Goal: Download file/media

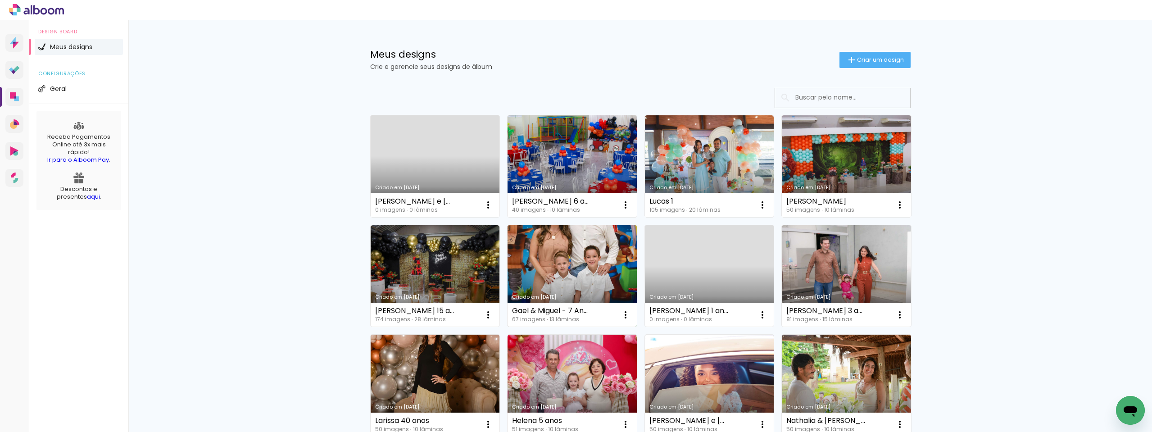
click at [531, 271] on link "Criado em [DATE]" at bounding box center [572, 276] width 129 height 102
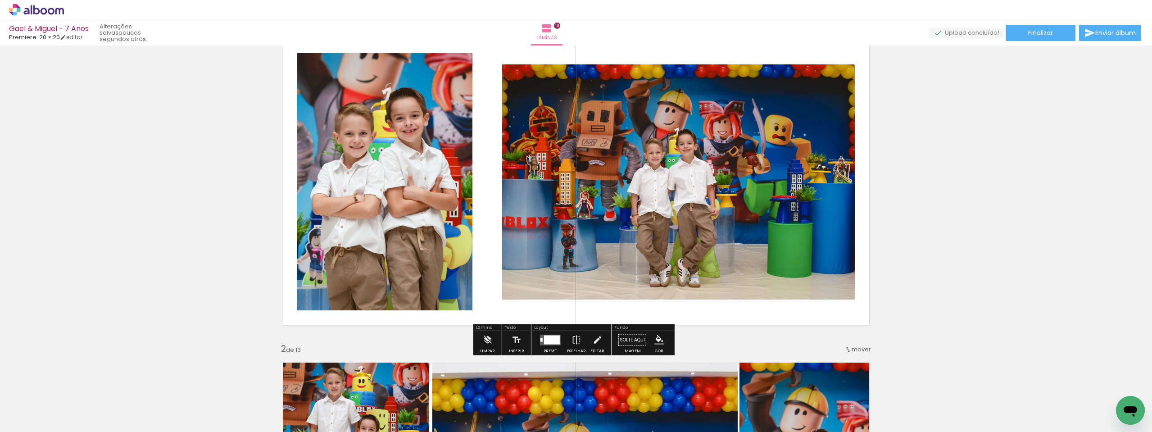
scroll to position [225, 0]
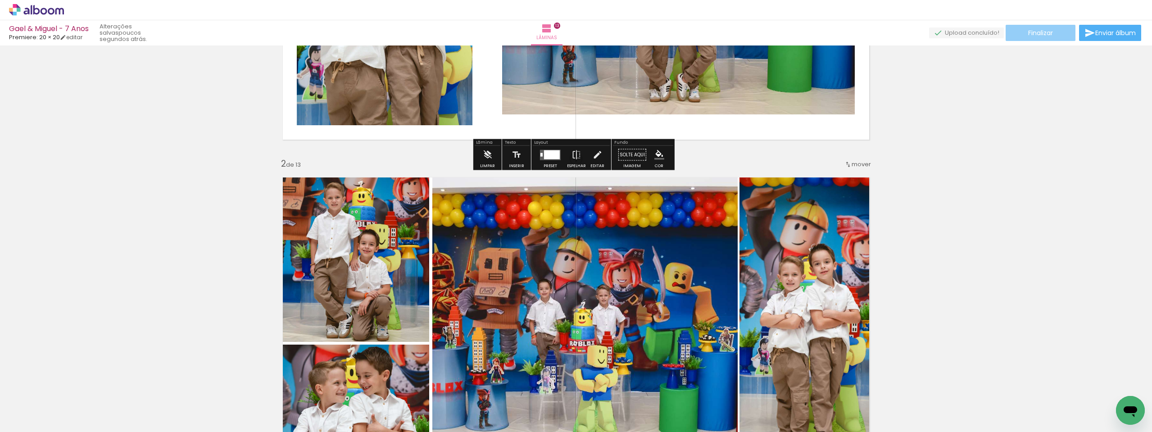
click at [1038, 30] on span "Finalizar" at bounding box center [1041, 33] width 25 height 6
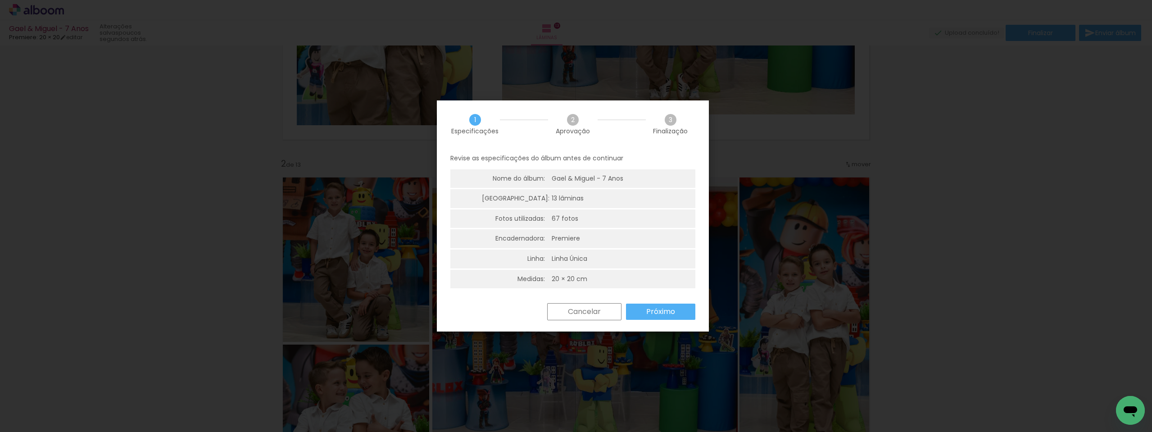
click at [645, 310] on paper-button "Próximo" at bounding box center [660, 312] width 69 height 16
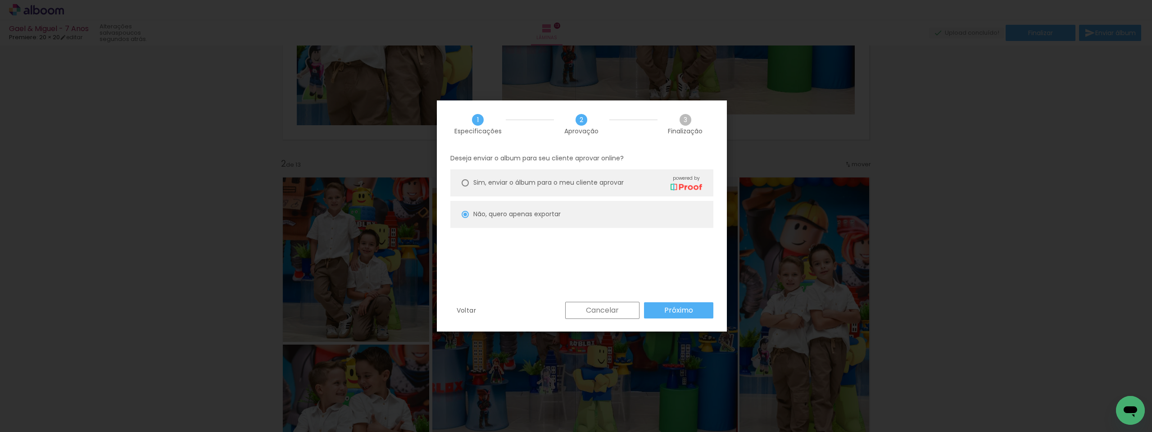
click at [651, 310] on paper-button "Próximo" at bounding box center [678, 310] width 69 height 16
type input "Alta, 300 DPI"
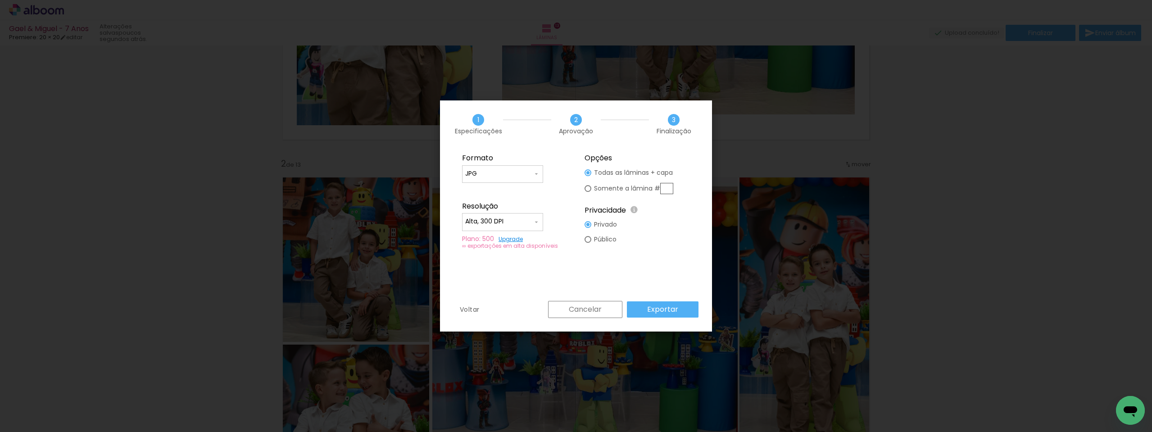
click at [499, 228] on paper-input-container "Alta, 300 DPI" at bounding box center [502, 222] width 81 height 18
click at [0, 0] on slot "Alta, 300 DPI" at bounding box center [0, 0] width 0 height 0
click at [522, 178] on div at bounding box center [502, 178] width 75 height 1
click at [522, 178] on paper-item "JPG" at bounding box center [502, 173] width 81 height 18
click at [0, 0] on slot "Exportar" at bounding box center [0, 0] width 0 height 0
